Goal: Information Seeking & Learning: Learn about a topic

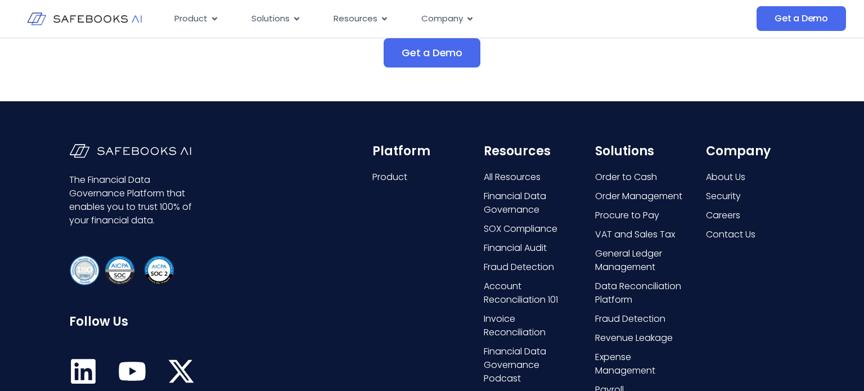
scroll to position [1765, 0]
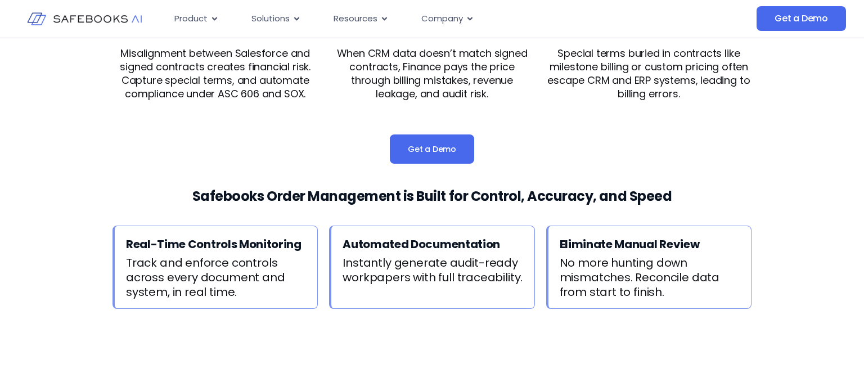
drag, startPoint x: 267, startPoint y: 196, endPoint x: 532, endPoint y: 216, distance: 266.2
click at [532, 216] on div "Safebooks Order Management is Built for Control, Accuracy, and Speed" at bounding box center [431, 203] width 639 height 45
click at [168, 205] on h2 "Safebooks Order Management is Built for Control, Accuracy, and Speed" at bounding box center [431, 196] width 639 height 31
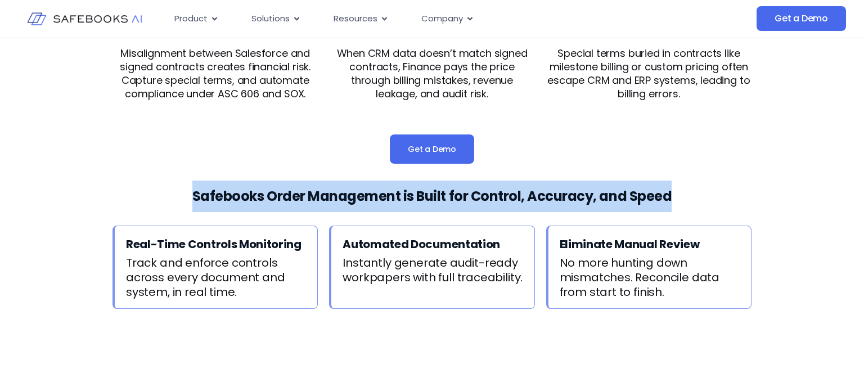
drag, startPoint x: 196, startPoint y: 196, endPoint x: 671, endPoint y: 195, distance: 475.3
click at [671, 195] on h2 "Safebooks Order Management is Built for Control, Accuracy, and Speed" at bounding box center [431, 196] width 639 height 31
copy h2 "Safebooks Order Management is Built for Control, Accuracy, and Speed"
click at [190, 197] on h2 "Safebooks Order Management is Built for Control, Accuracy, and Speed" at bounding box center [431, 196] width 639 height 31
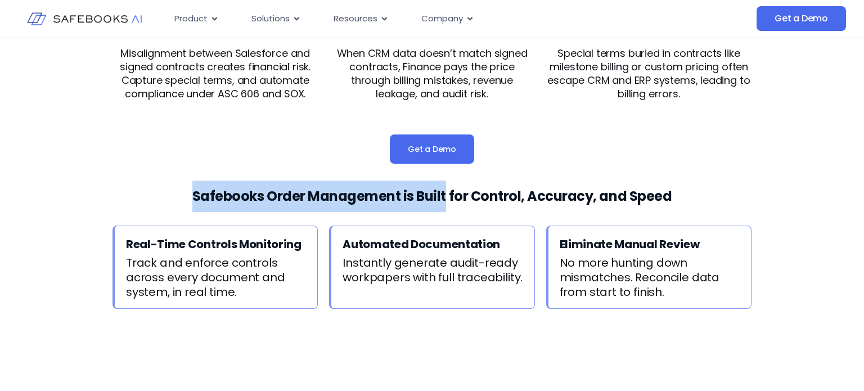
drag, startPoint x: 192, startPoint y: 197, endPoint x: 448, endPoint y: 202, distance: 255.4
click at [448, 202] on h2 "Safebooks Order Management is Built for Control, Accuracy, and Speed" at bounding box center [431, 196] width 639 height 31
copy h2 "Safebooks Order Management is Built"
